Goal: Transaction & Acquisition: Purchase product/service

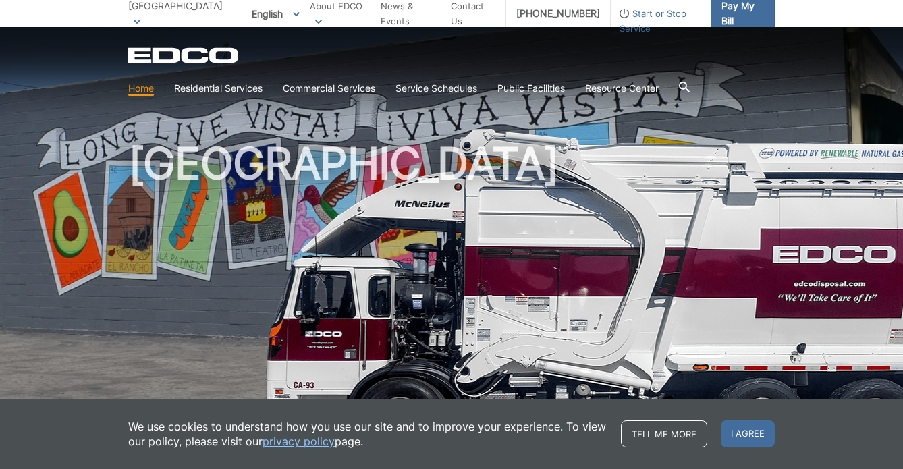
click at [722, 10] on span "Pay My Bill" at bounding box center [743, 14] width 43 height 30
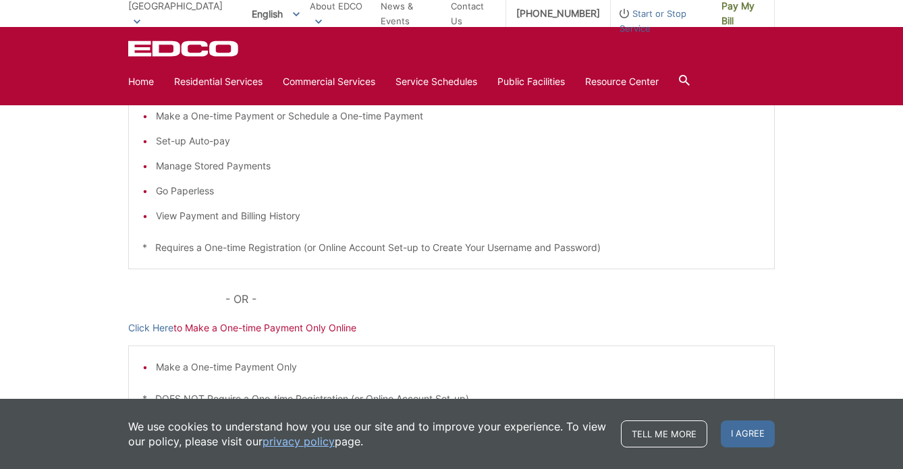
scroll to position [298, 0]
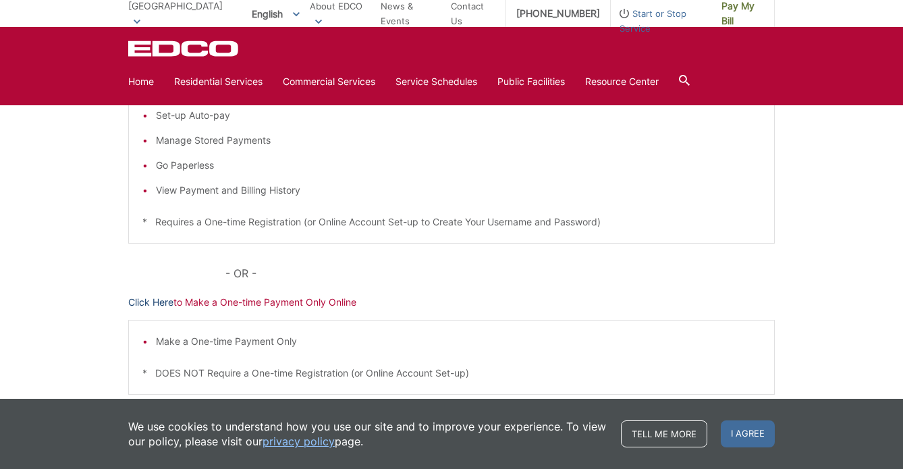
click at [155, 300] on link "Click Here" at bounding box center [150, 302] width 45 height 15
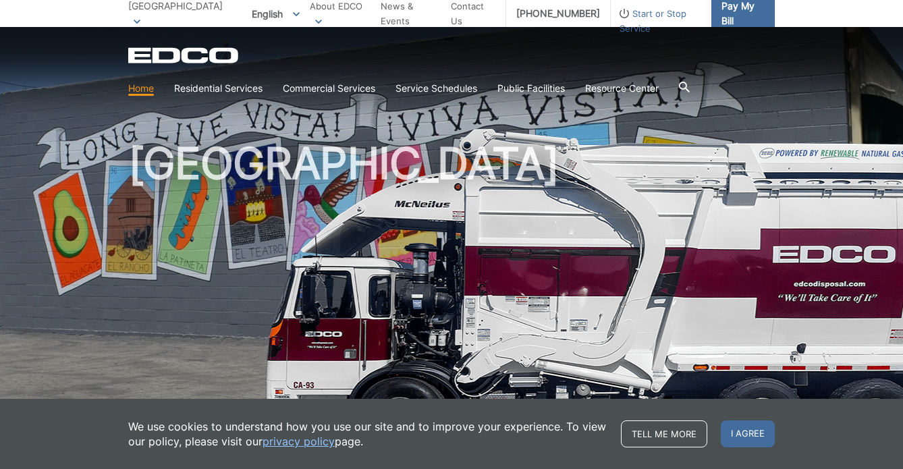
click at [735, 12] on span "Pay My Bill" at bounding box center [743, 14] width 43 height 30
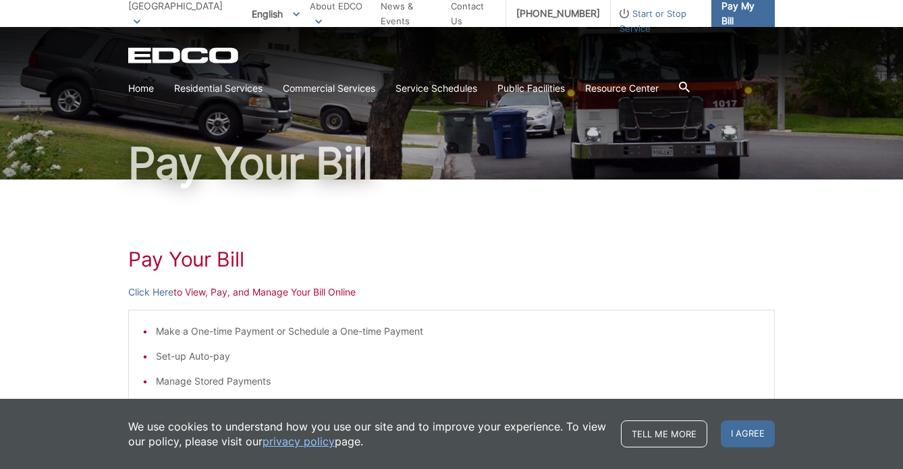
scroll to position [97, 0]
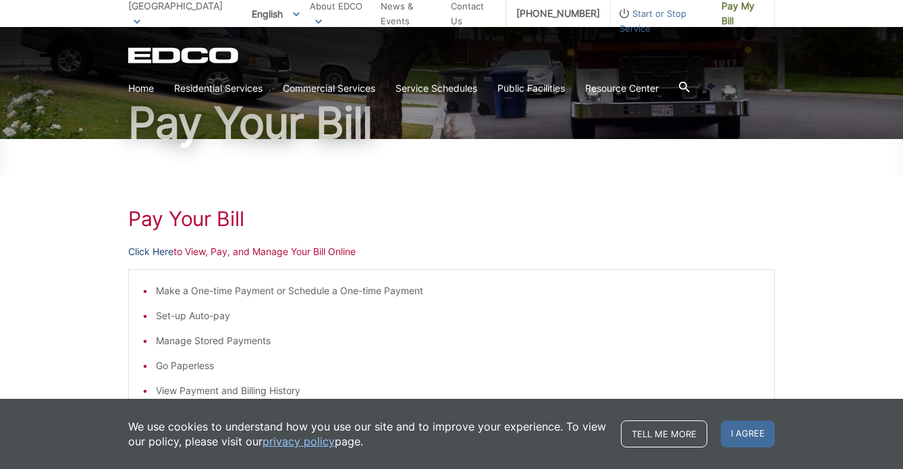
click at [156, 249] on link "Click Here" at bounding box center [150, 251] width 45 height 15
